Goal: Information Seeking & Learning: Learn about a topic

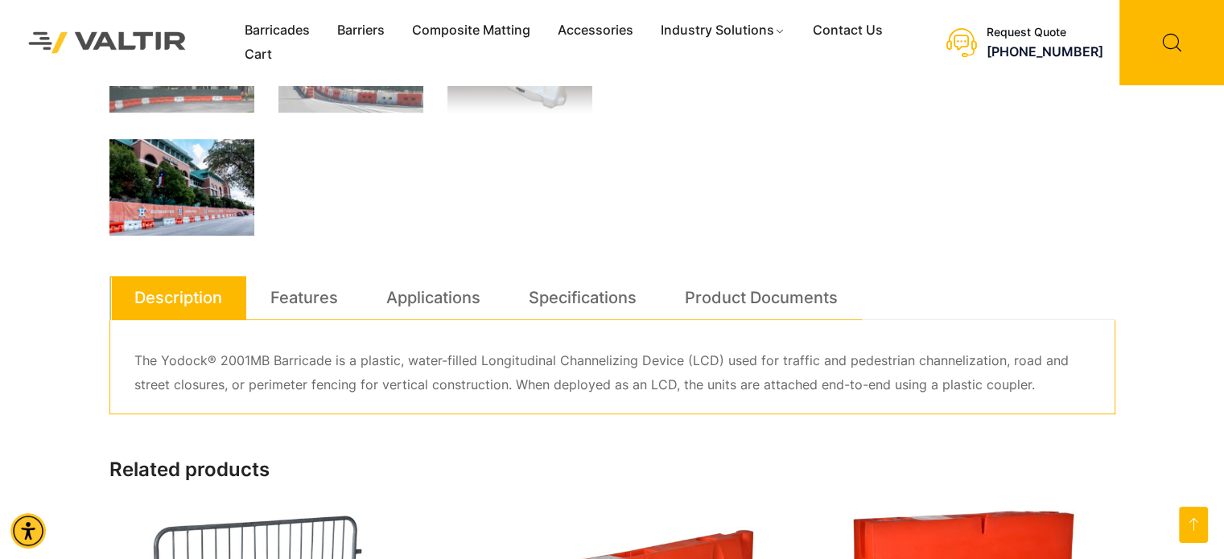
scroll to position [724, 0]
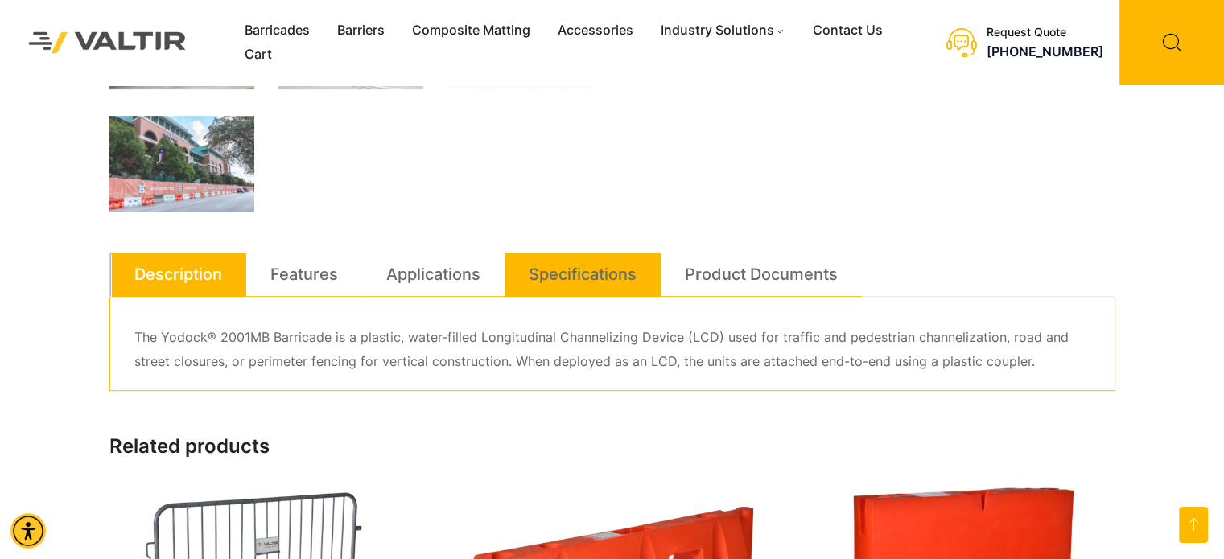
click at [629, 274] on link "Specifications" at bounding box center [583, 274] width 108 height 43
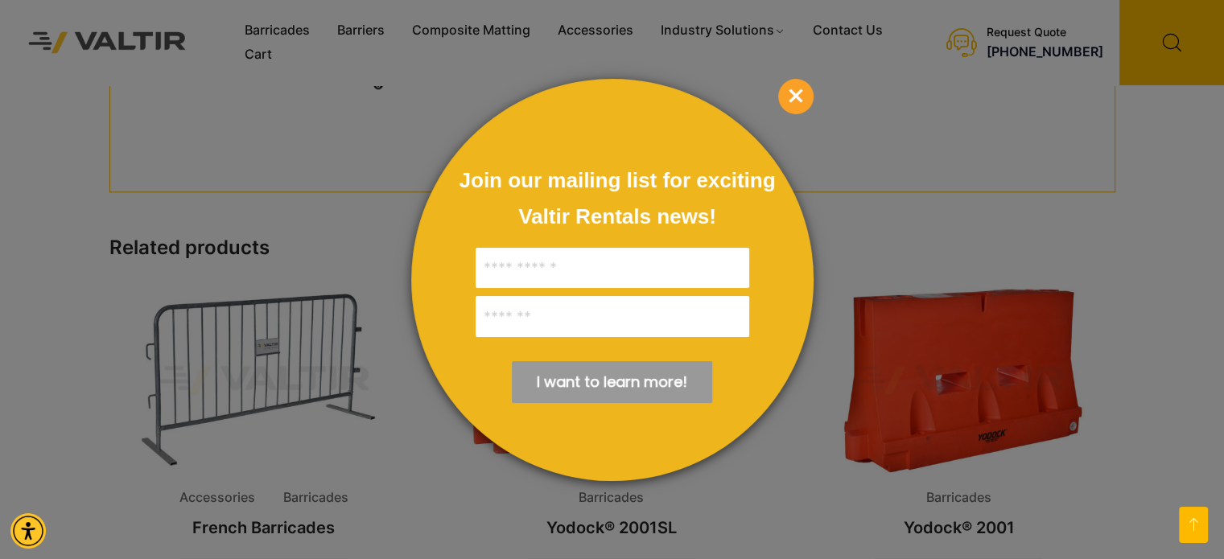
scroll to position [1368, 0]
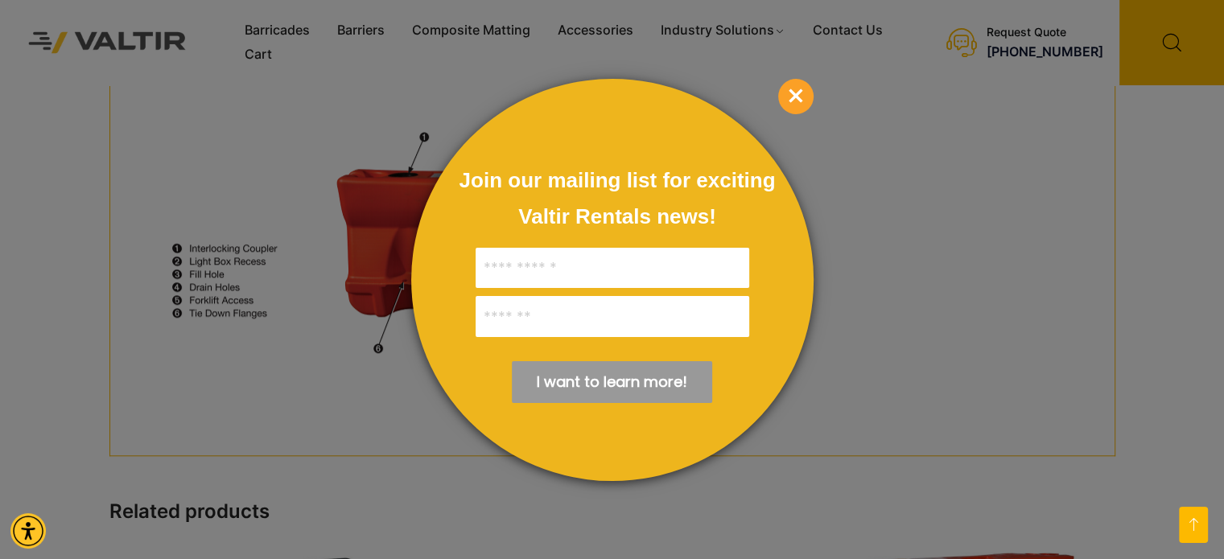
click at [797, 104] on span "×" at bounding box center [795, 96] width 35 height 35
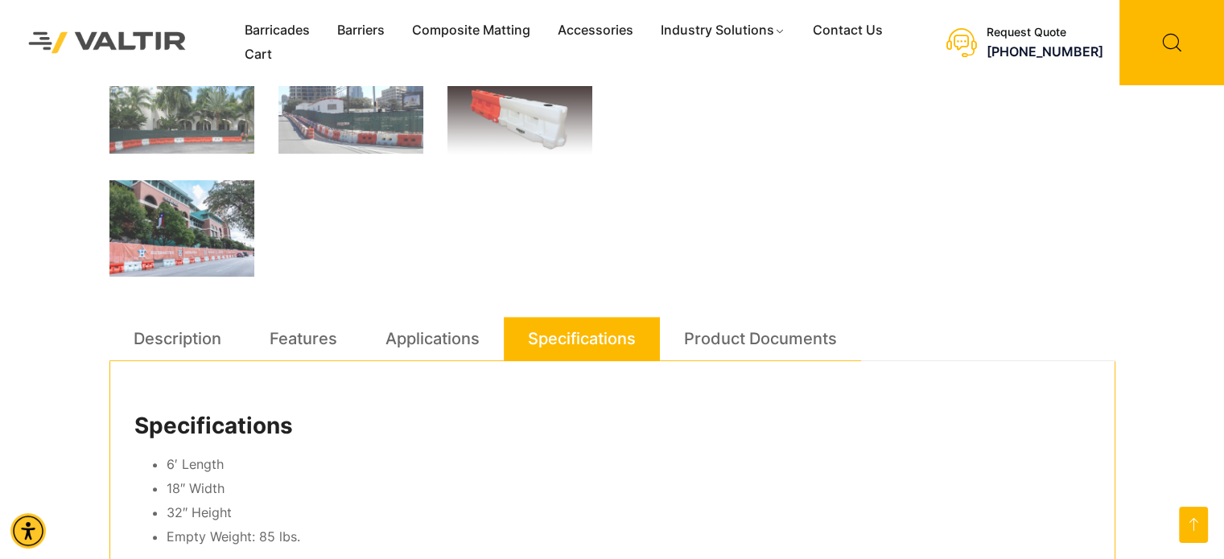
scroll to position [644, 0]
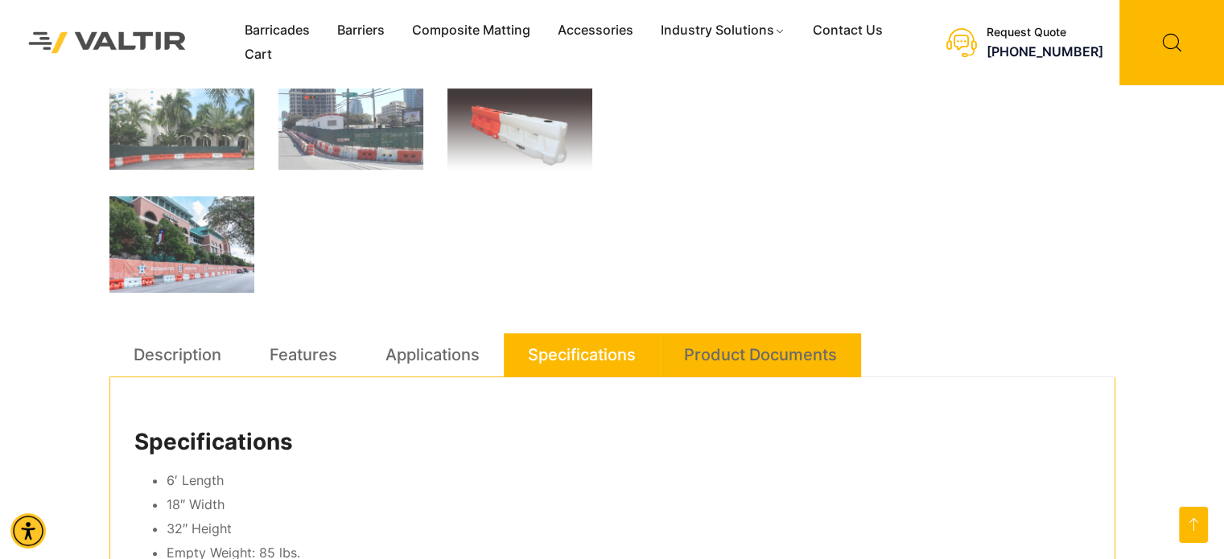
click at [723, 354] on link "Product Documents" at bounding box center [760, 354] width 153 height 43
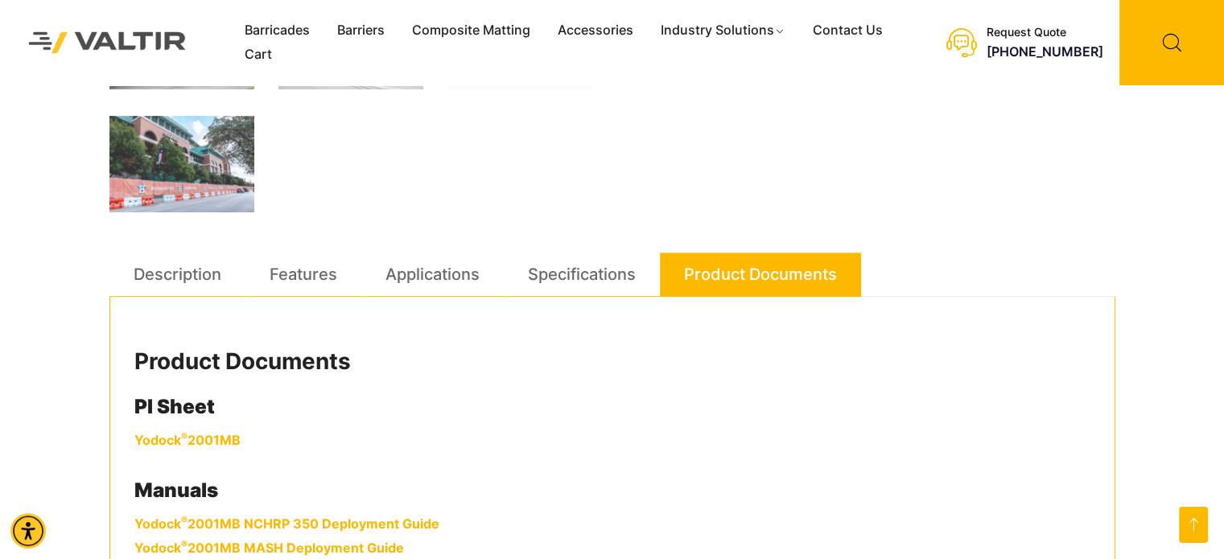
scroll to position [885, 0]
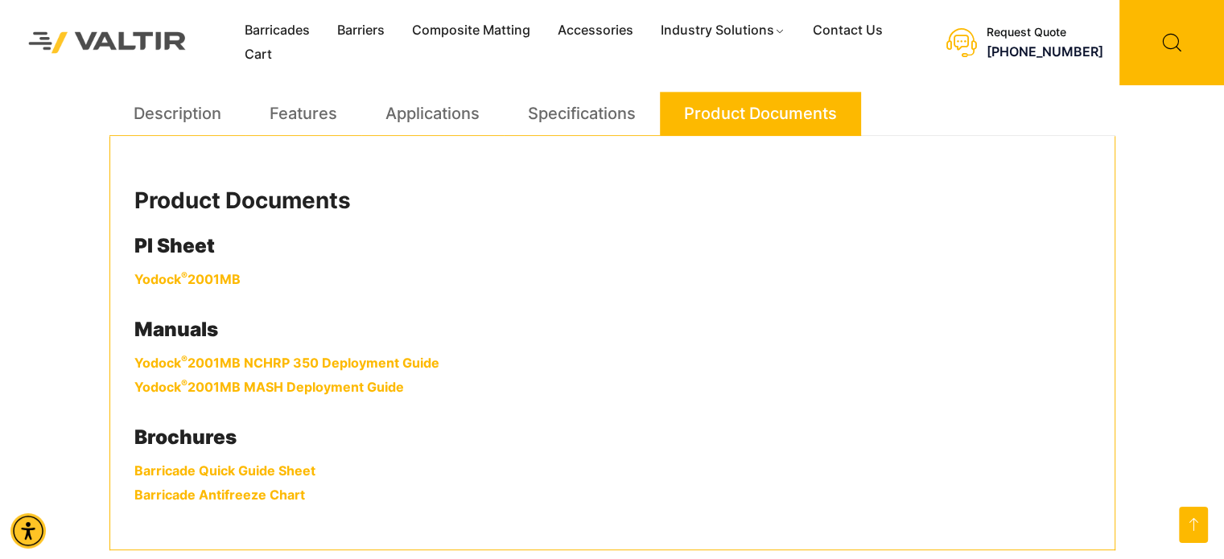
click at [179, 279] on link "Yodock ® 2001MB" at bounding box center [187, 279] width 106 height 16
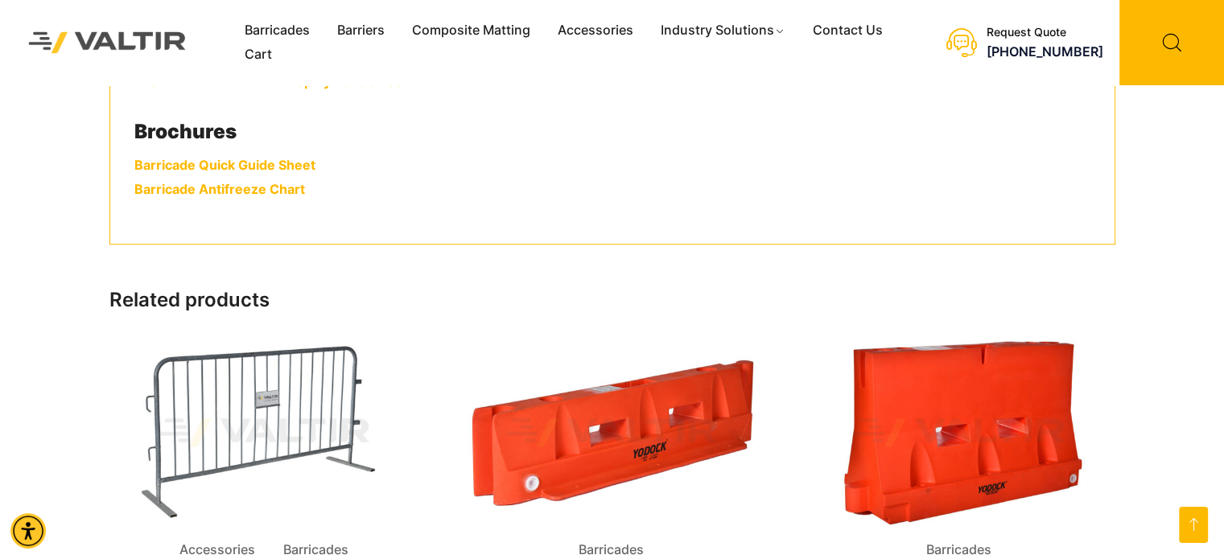
scroll to position [1046, 0]
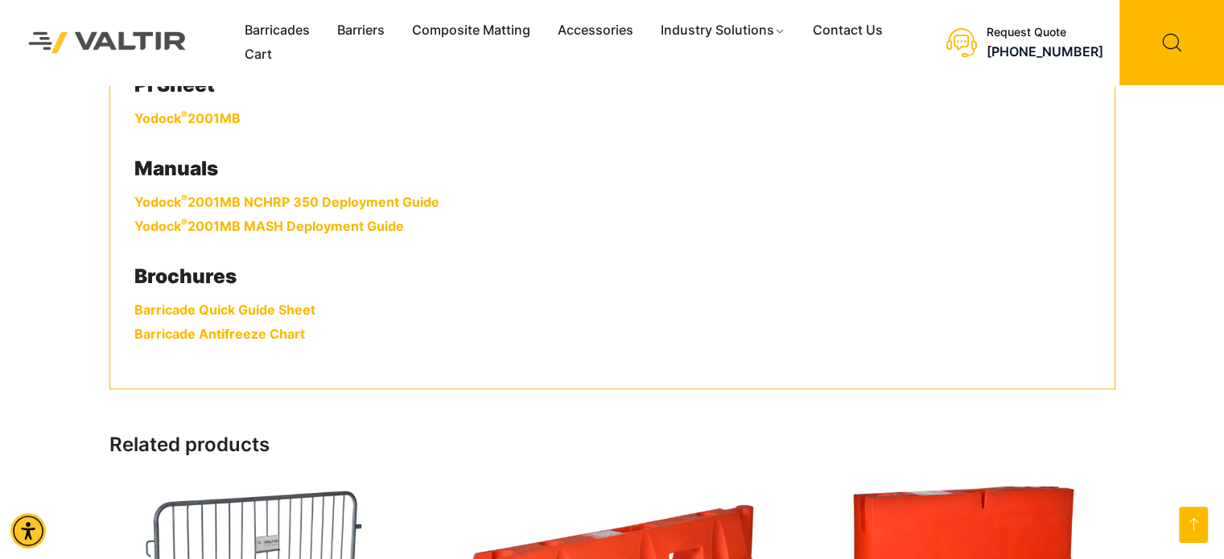
click at [255, 311] on link "Barricade Quick Guide Sheet" at bounding box center [224, 310] width 181 height 16
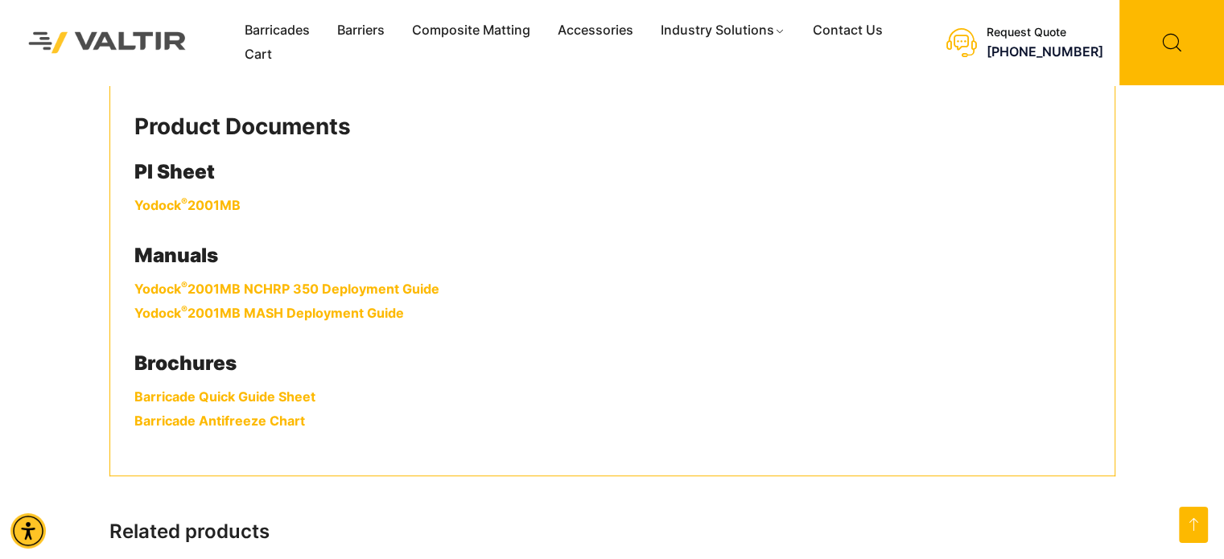
scroll to position [885, 0]
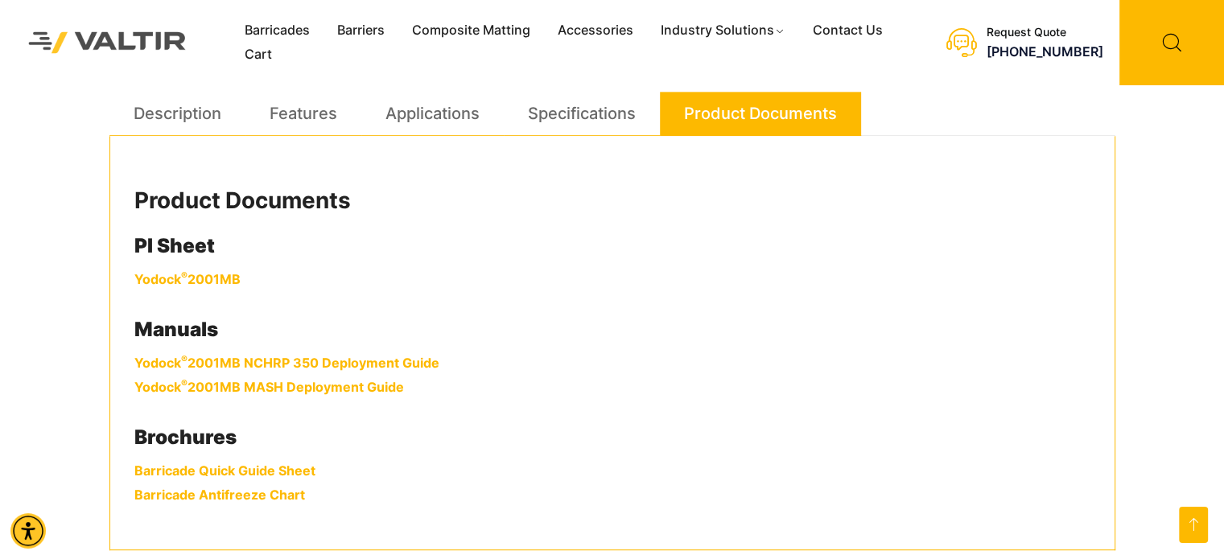
click at [238, 366] on link "Yodock ® 2001MB NCHRP 350 Deployment Guide" at bounding box center [286, 363] width 305 height 16
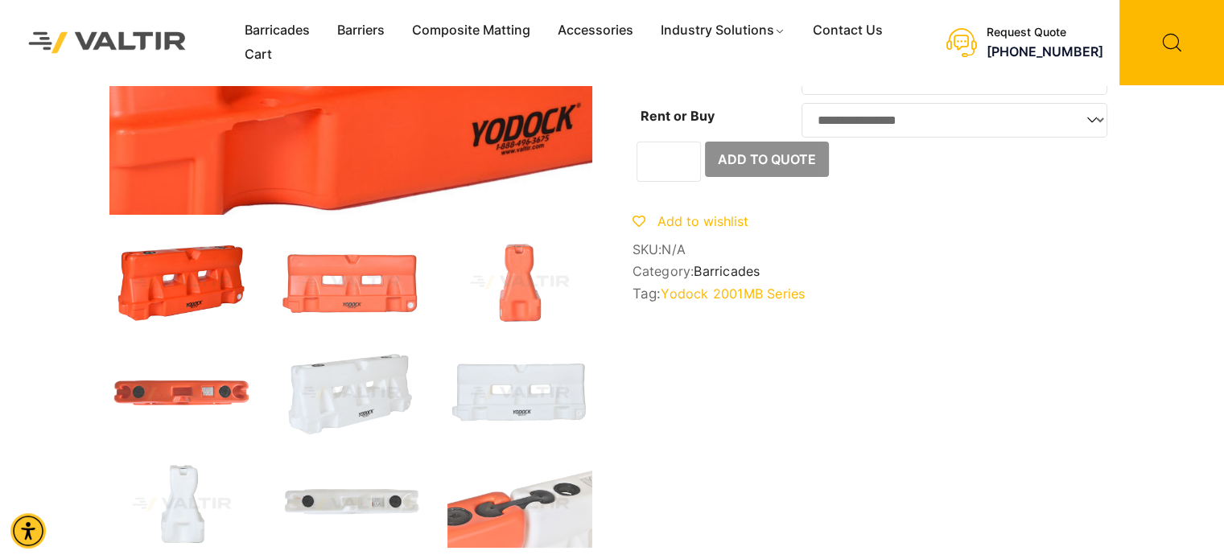
scroll to position [322, 0]
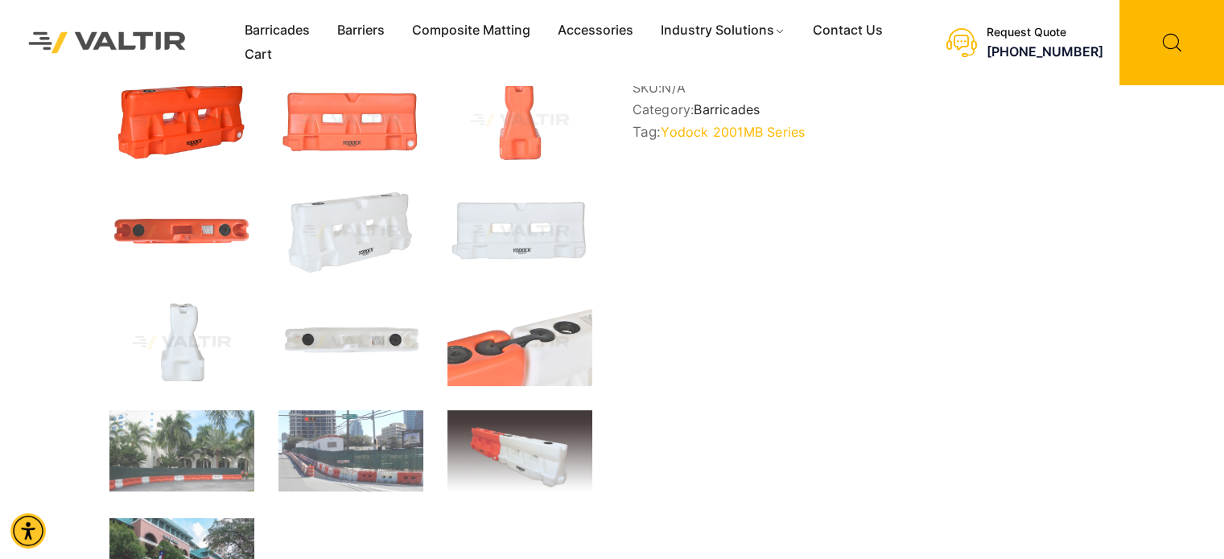
click at [183, 345] on img at bounding box center [181, 342] width 145 height 87
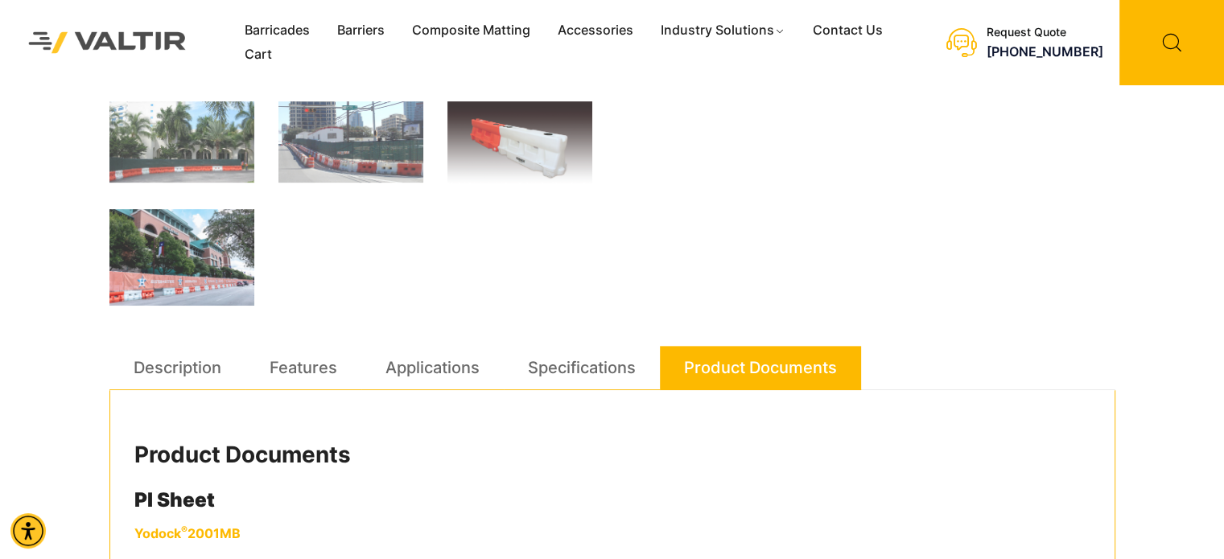
scroll to position [644, 0]
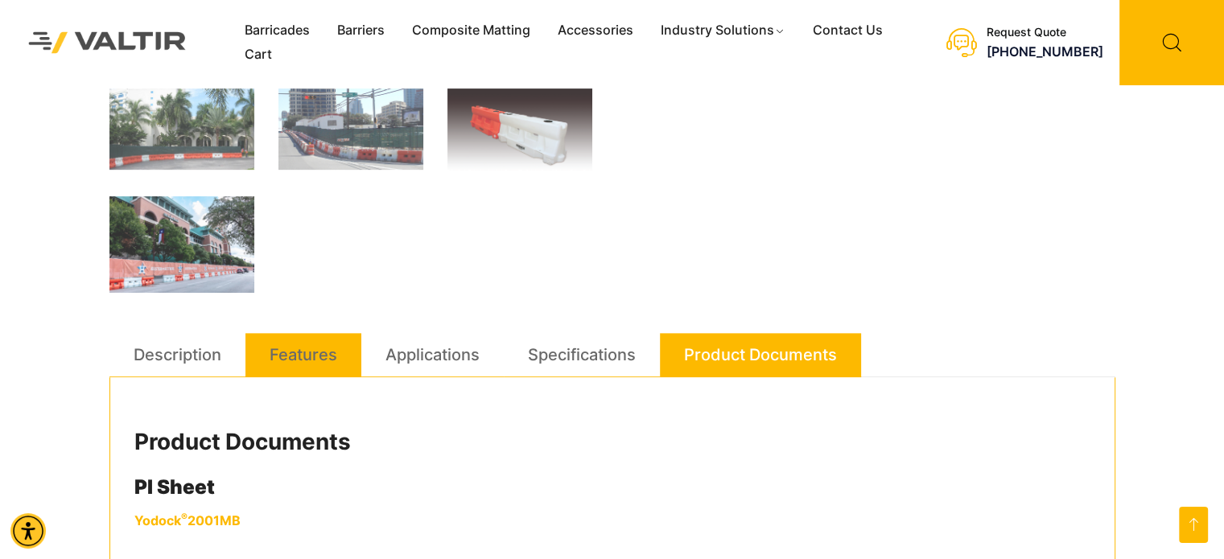
click at [286, 360] on link "Features" at bounding box center [304, 354] width 68 height 43
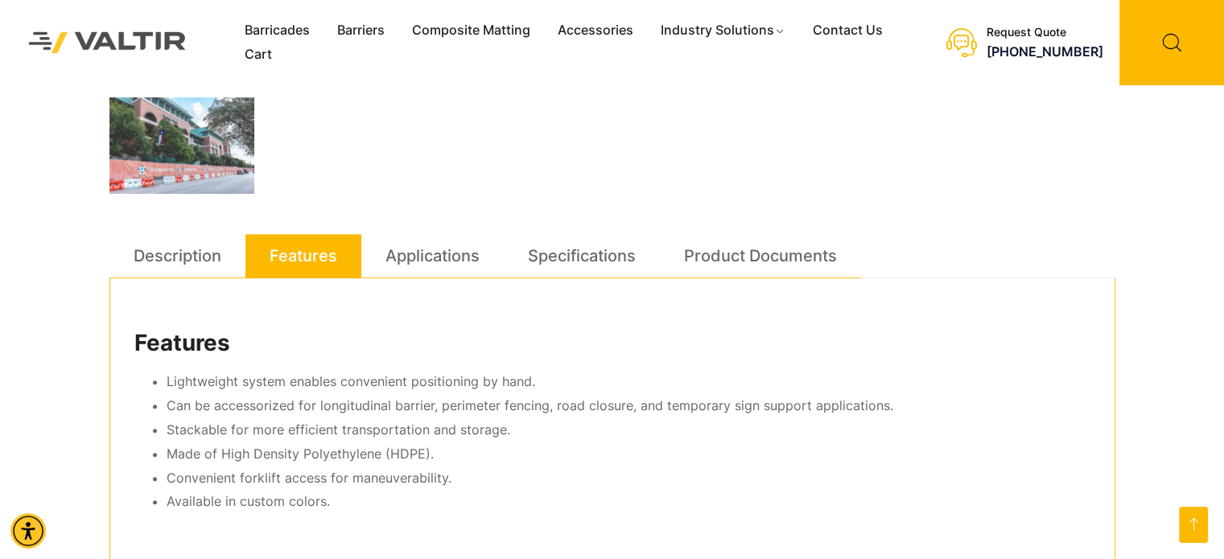
scroll to position [805, 0]
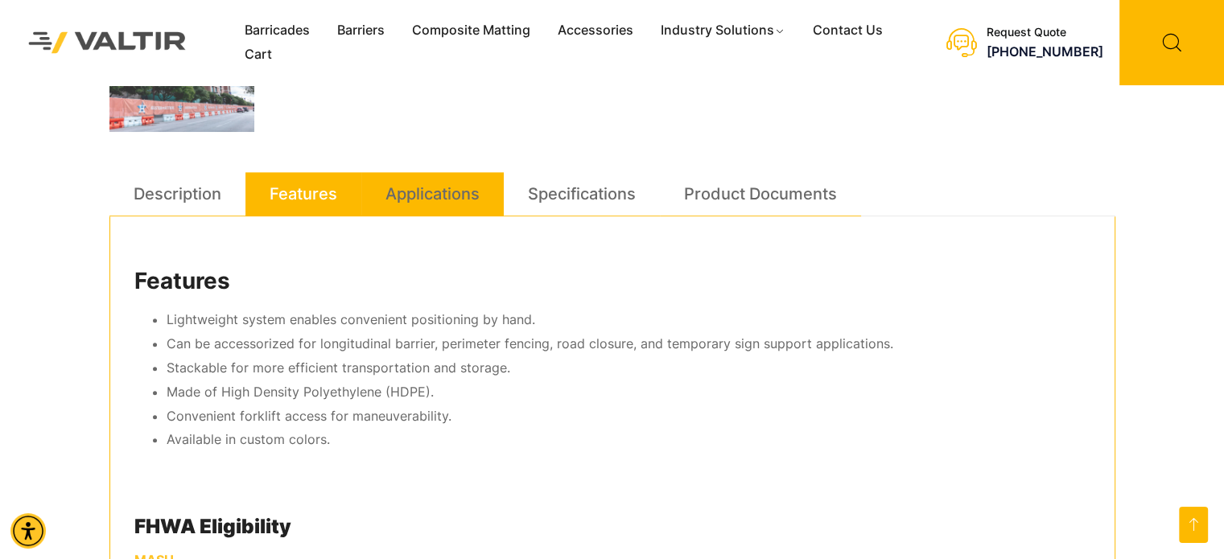
click at [471, 205] on link "Applications" at bounding box center [432, 193] width 94 height 43
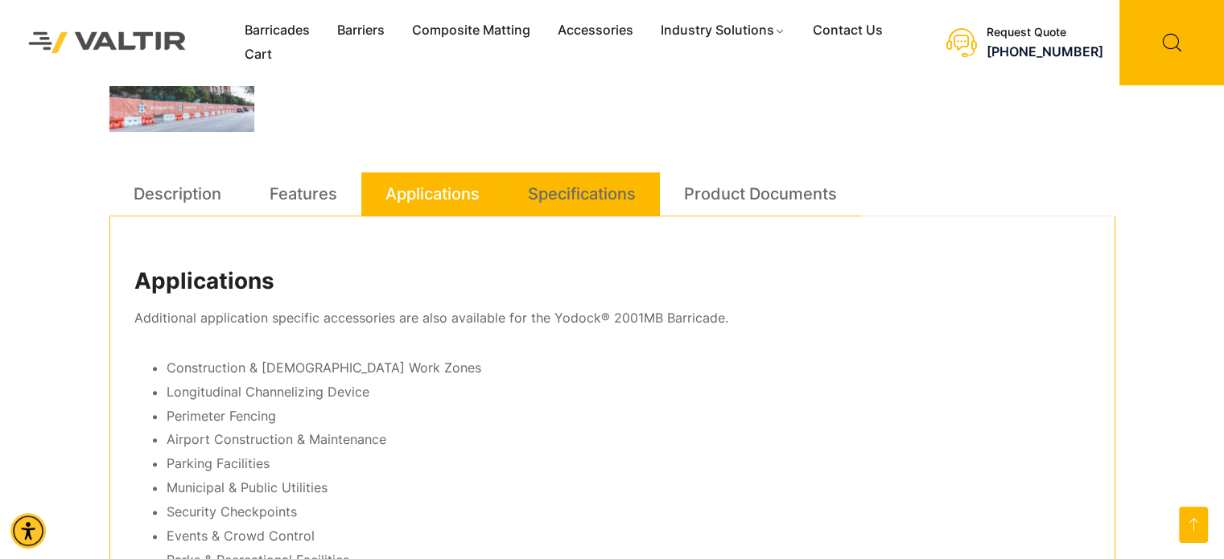
click at [590, 184] on link "Specifications" at bounding box center [582, 193] width 108 height 43
